Goal: Task Accomplishment & Management: Manage account settings

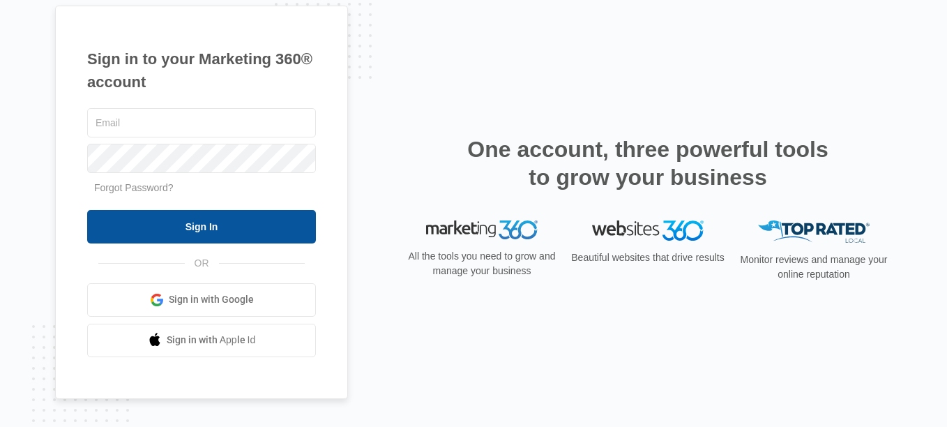
type input "[PERSON_NAME][EMAIL_ADDRESS][DOMAIN_NAME]"
click at [190, 220] on input "Sign In" at bounding box center [201, 226] width 229 height 33
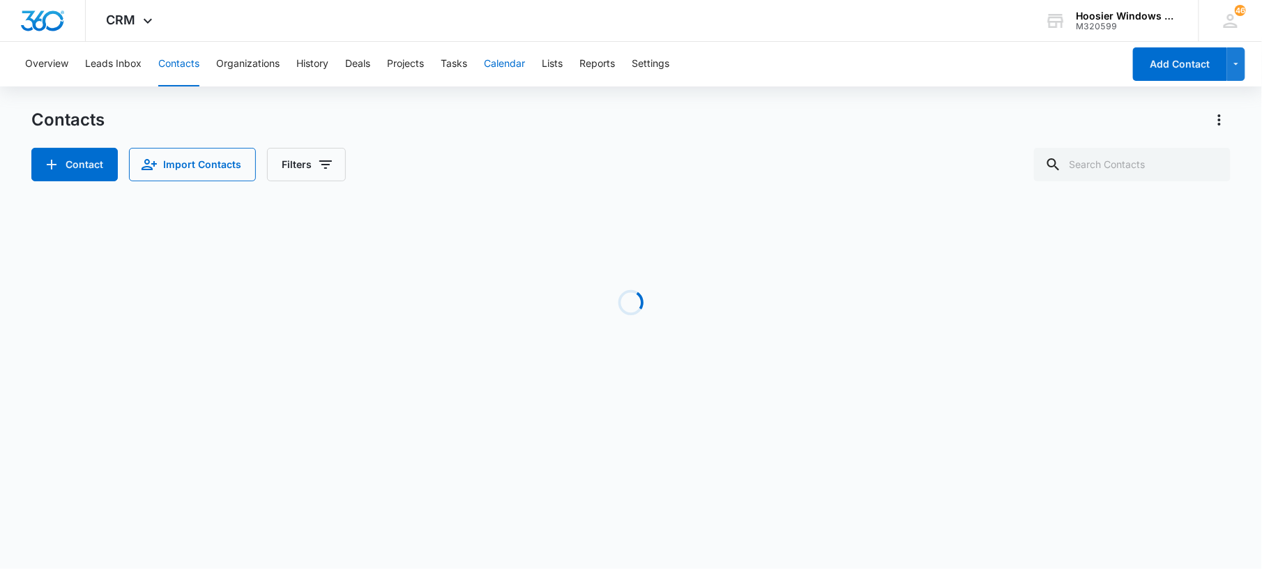
click at [511, 68] on button "Calendar" at bounding box center [504, 64] width 41 height 45
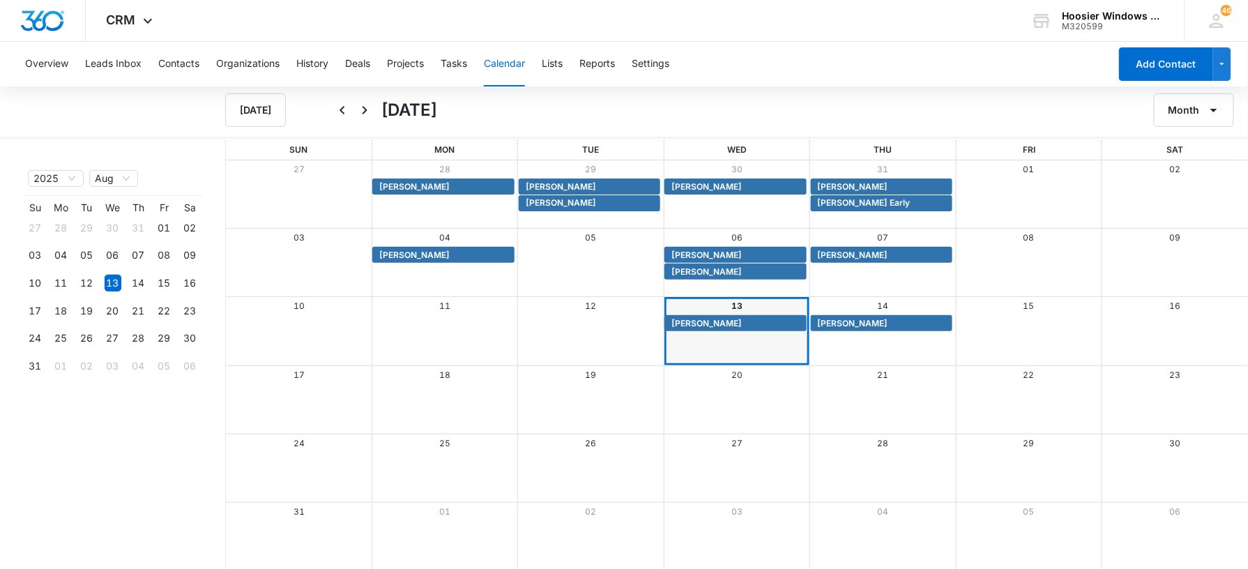
click at [519, 64] on button "Calendar" at bounding box center [504, 64] width 41 height 45
click at [706, 325] on span "Kristina Joltz" at bounding box center [706, 323] width 70 height 13
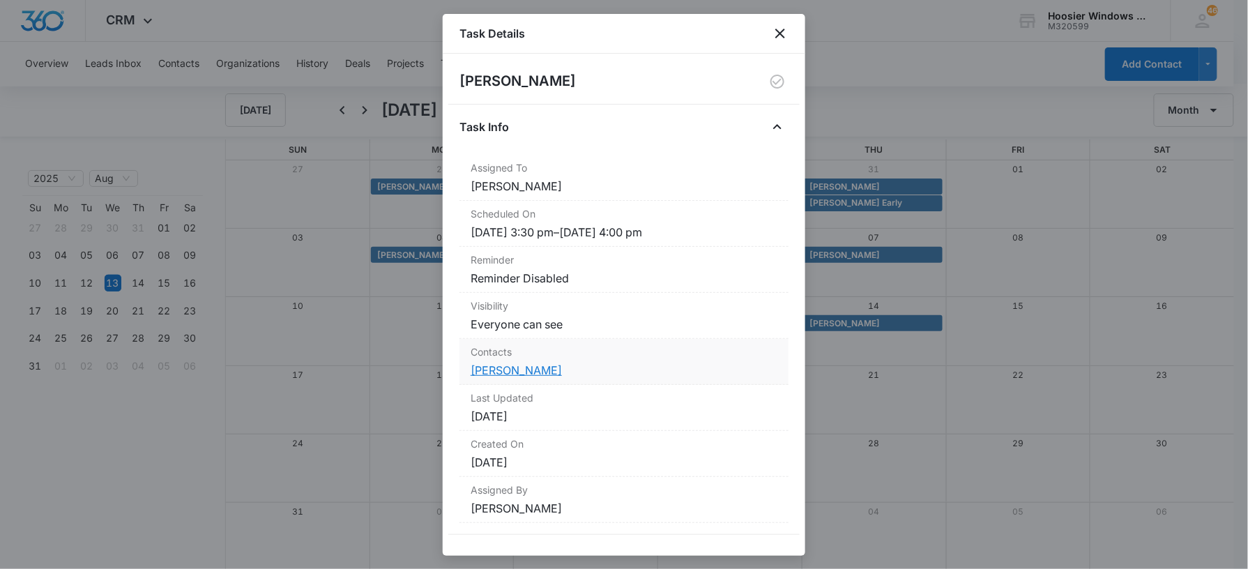
click at [500, 372] on link "Kristina Joltz" at bounding box center [515, 370] width 91 height 14
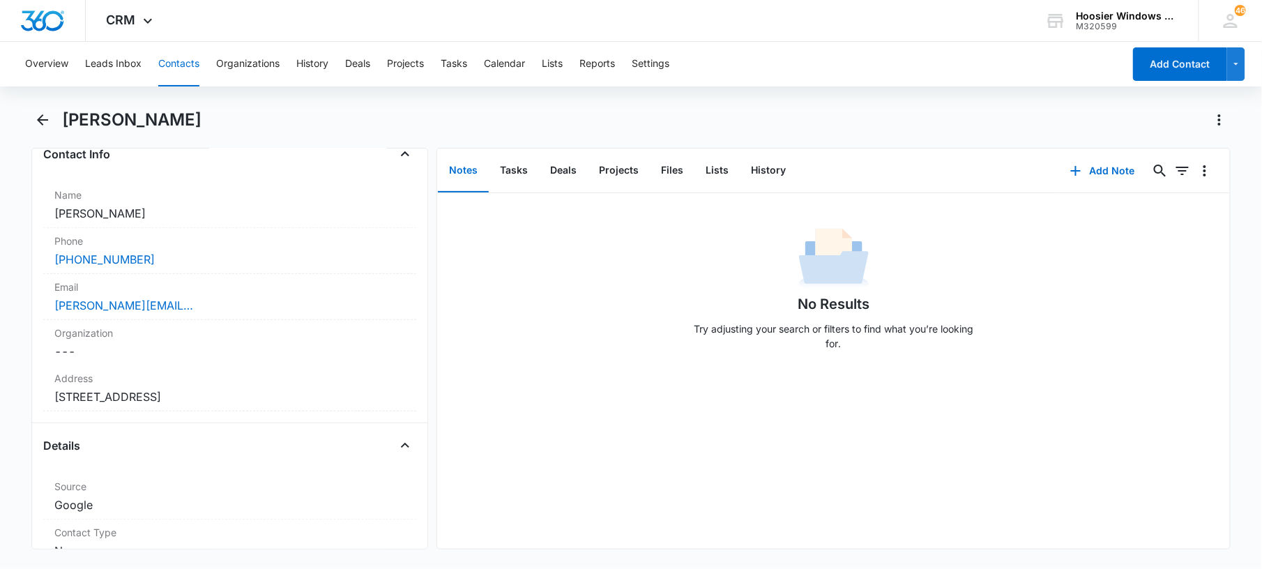
scroll to position [241, 0]
click at [430, 236] on div "Remove KJ Kristina Joltz Contact Info Name Cancel Save Changes Kristina Joltz P…" at bounding box center [630, 348] width 1199 height 401
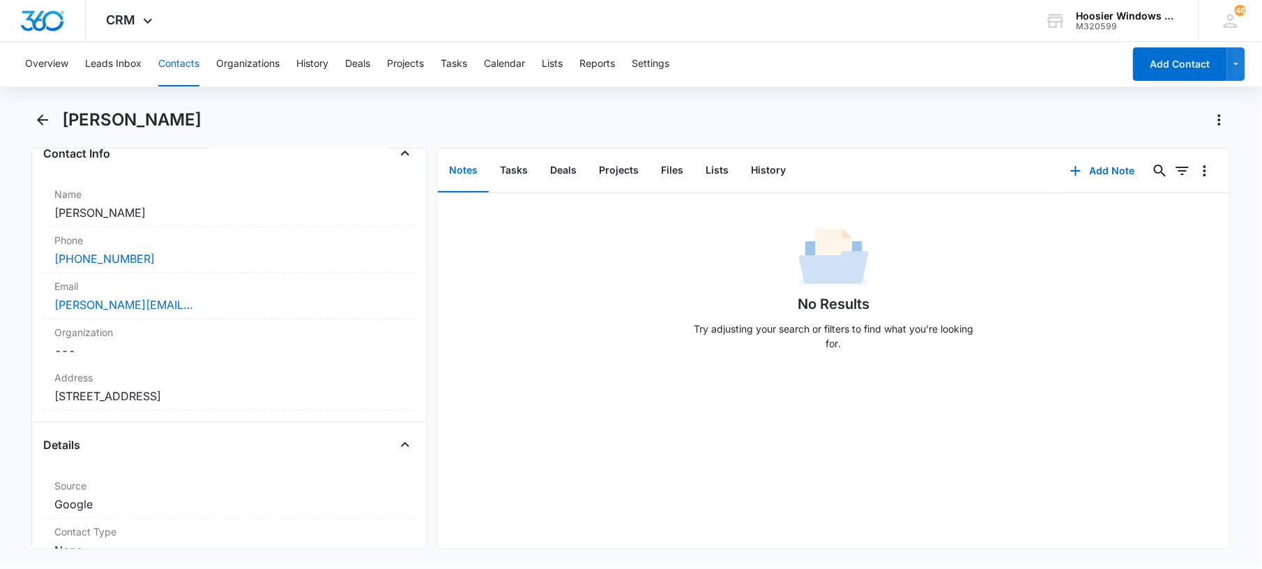
click at [447, 261] on div "No Results Try adjusting your search or filters to find what you’re looking for." at bounding box center [833, 293] width 792 height 138
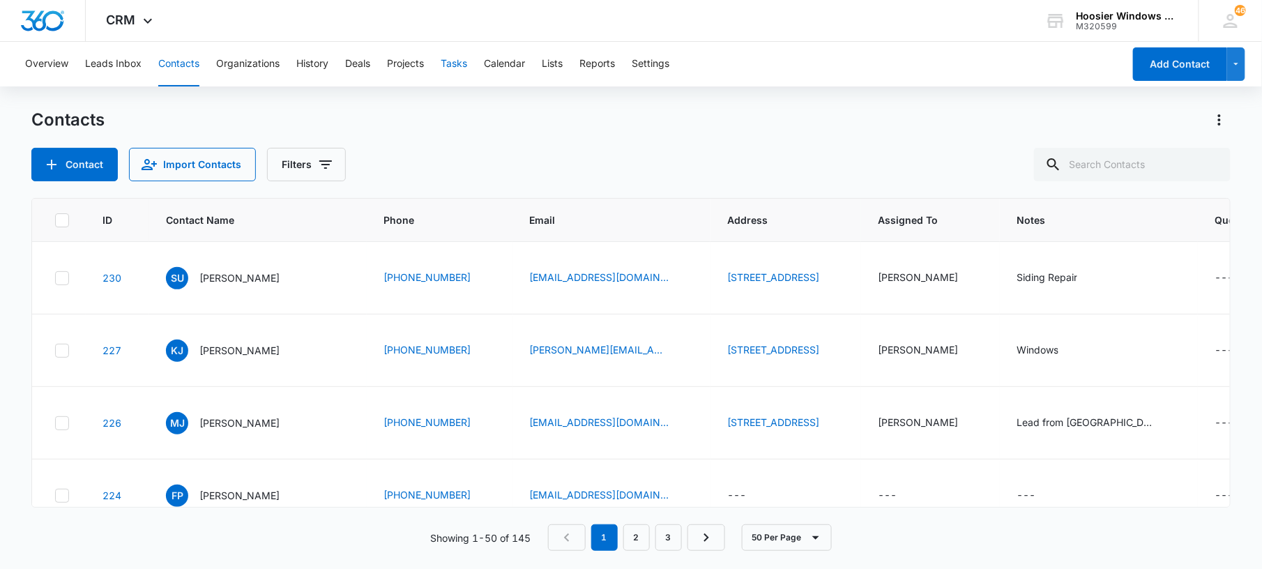
click at [447, 84] on button "Tasks" at bounding box center [454, 64] width 26 height 45
